Goal: Information Seeking & Learning: Learn about a topic

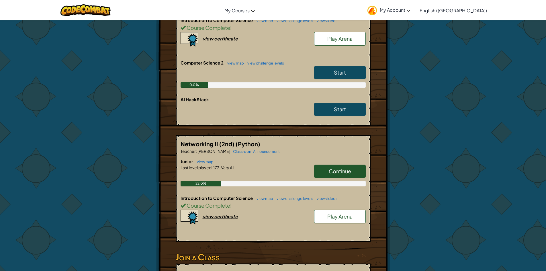
scroll to position [229, 0]
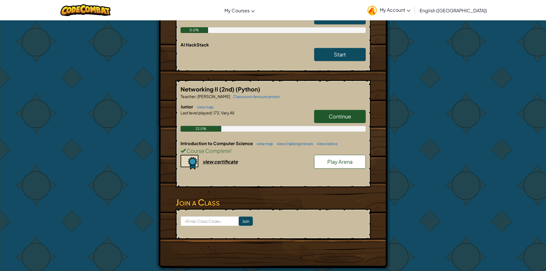
click at [334, 117] on span "Continue" at bounding box center [339, 116] width 22 height 7
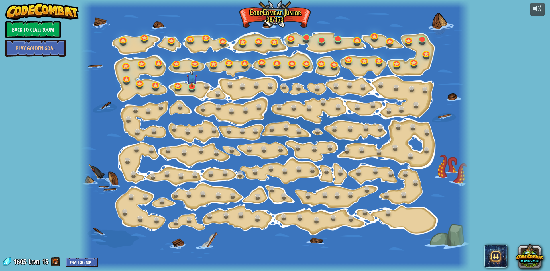
click at [530, 61] on div "powered by Back to Classroom Play Golden Goal 15. Step Change Change step argum…" at bounding box center [275, 135] width 550 height 271
click at [37, 24] on link "Back to Classroom" at bounding box center [32, 29] width 55 height 17
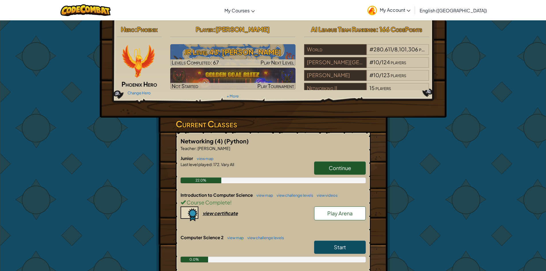
scroll to position [86, 0]
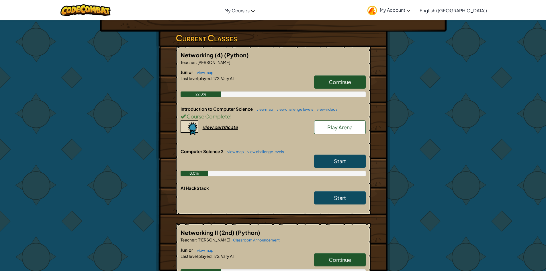
click at [326, 80] on link "Continue" at bounding box center [340, 81] width 52 height 13
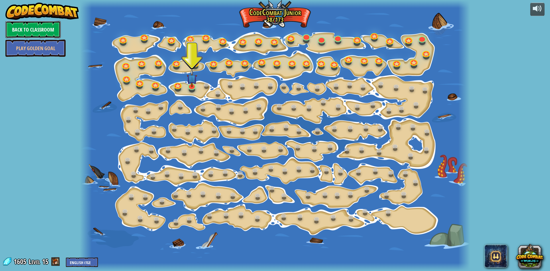
click at [37, 24] on link "Back to Classroom" at bounding box center [32, 29] width 55 height 17
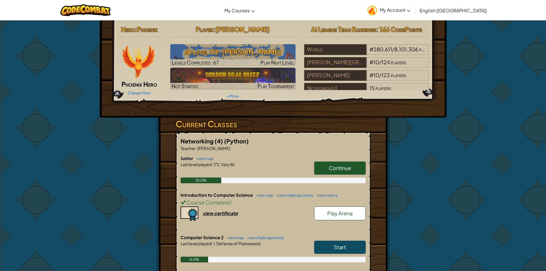
click at [143, 268] on div "Hero : Phoenix Phoenix Hero Change Hero Player : [PERSON_NAME] Level 43: [PERSO…" at bounding box center [272, 259] width 335 height 479
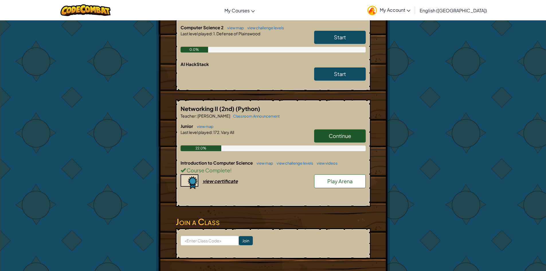
scroll to position [229, 0]
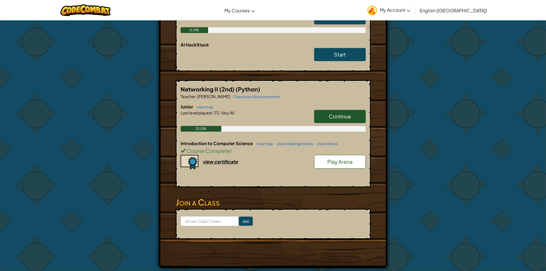
click at [227, 113] on span "Vary All" at bounding box center [227, 112] width 14 height 5
click at [224, 116] on div at bounding box center [272, 120] width 185 height 10
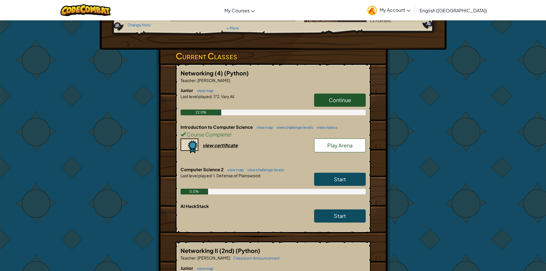
scroll to position [57, 0]
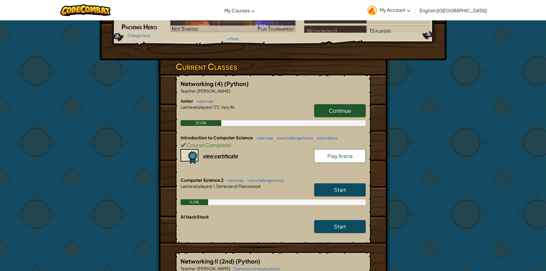
click at [328, 109] on span "Continue" at bounding box center [339, 110] width 22 height 7
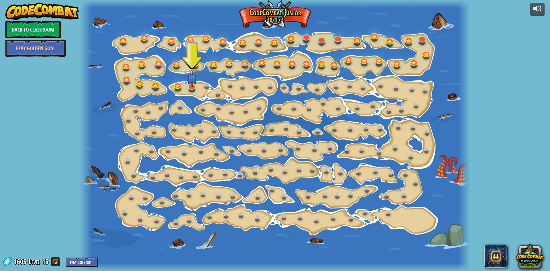
click at [548, 167] on div "powered by Back to Classroom Play Golden Goal 15. Step Change Change step argum…" at bounding box center [275, 135] width 550 height 271
